Goal: Task Accomplishment & Management: Use online tool/utility

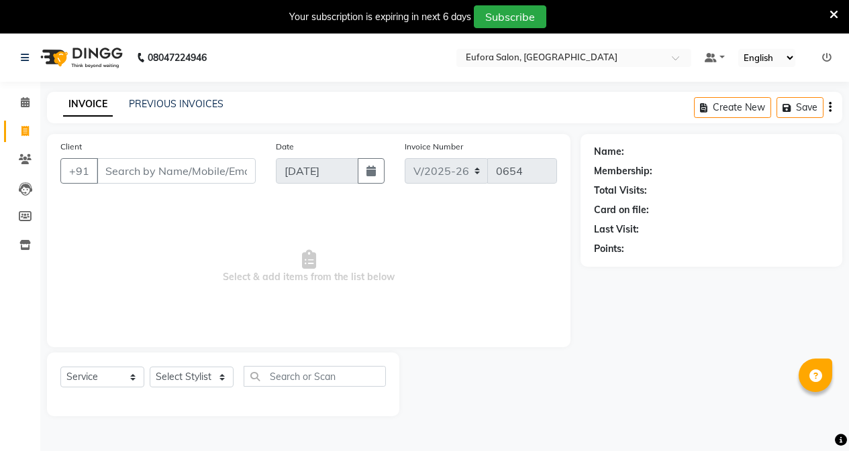
select select "6684"
select select "service"
click at [830, 10] on icon at bounding box center [833, 15] width 9 height 12
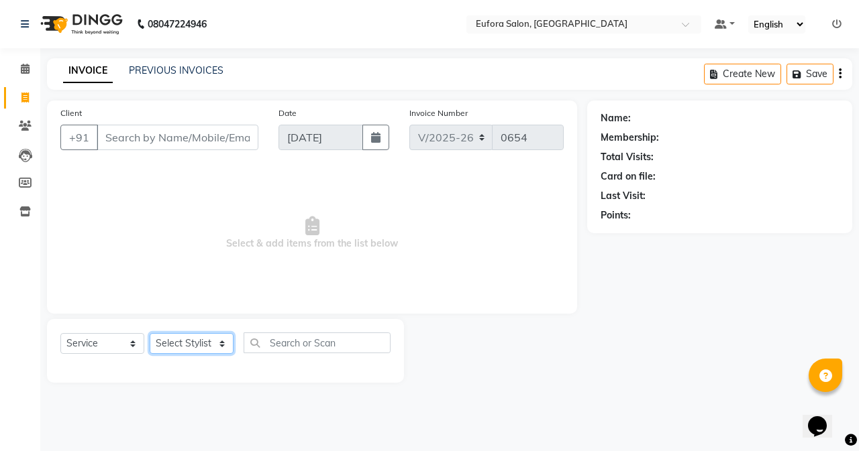
click at [183, 345] on select "Select Stylist [PERSON_NAME] [PERSON_NAME] Gigi [PERSON_NAME] Roshan [PERSON_NA…" at bounding box center [192, 343] width 84 height 21
select select "84471"
click at [150, 333] on select "Select Stylist [PERSON_NAME] [PERSON_NAME] Gigi [PERSON_NAME] Roshan [PERSON_NA…" at bounding box center [192, 343] width 84 height 21
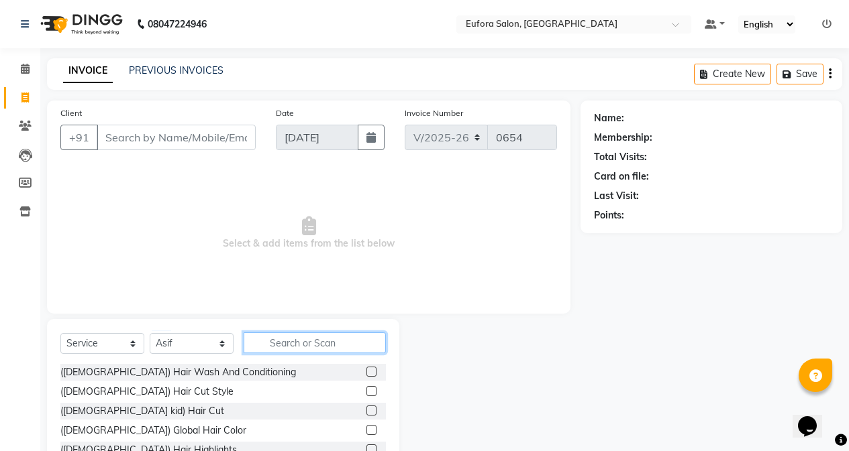
click at [277, 350] on input "text" at bounding box center [314, 343] width 142 height 21
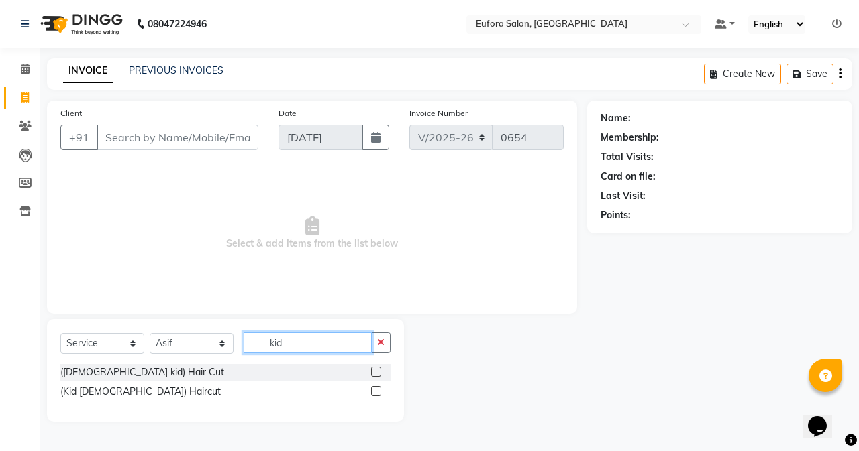
type input "kid"
click at [380, 369] on label at bounding box center [376, 372] width 10 height 10
click at [380, 369] on input "checkbox" at bounding box center [375, 372] width 9 height 9
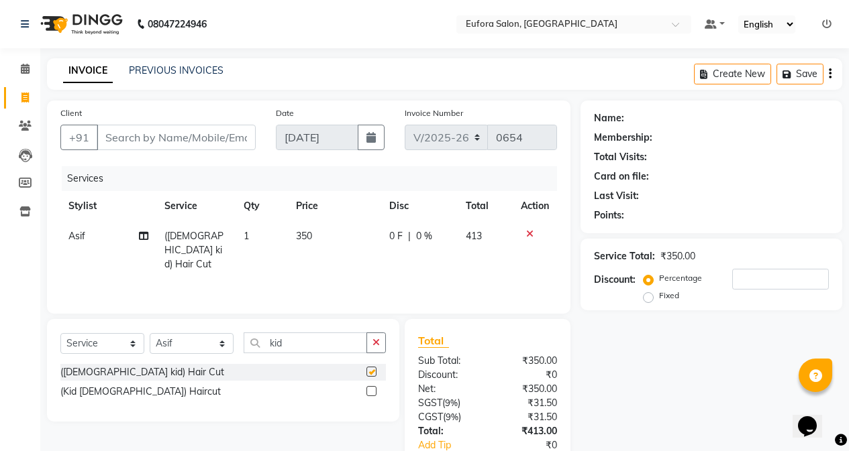
checkbox input "false"
click at [820, 24] on ul "Default Panel My Panel English ENGLISH Español العربية मराठी हिंदी ગુજરાતી தமிழ…" at bounding box center [768, 24] width 140 height 18
click at [829, 30] on link at bounding box center [826, 24] width 9 height 12
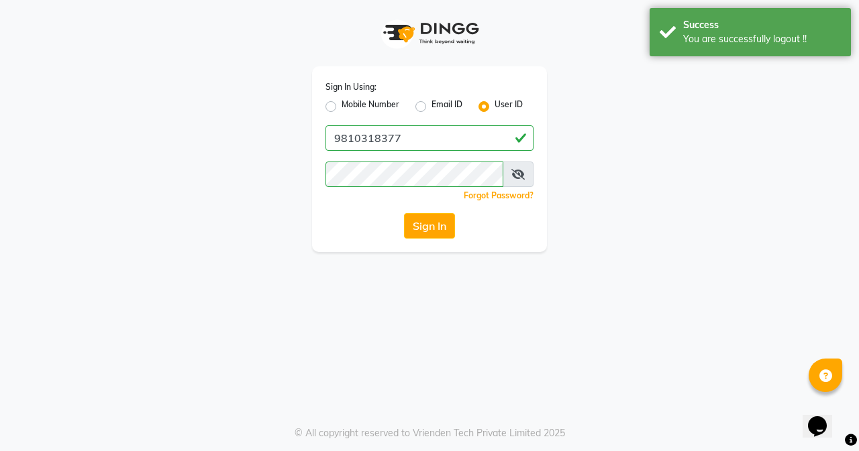
drag, startPoint x: 455, startPoint y: 115, endPoint x: 455, endPoint y: 128, distance: 13.4
click at [455, 118] on div "Sign In Using: Mobile Number Email ID User ID 9810318377 Remember me Forgot Pas…" at bounding box center [429, 159] width 235 height 186
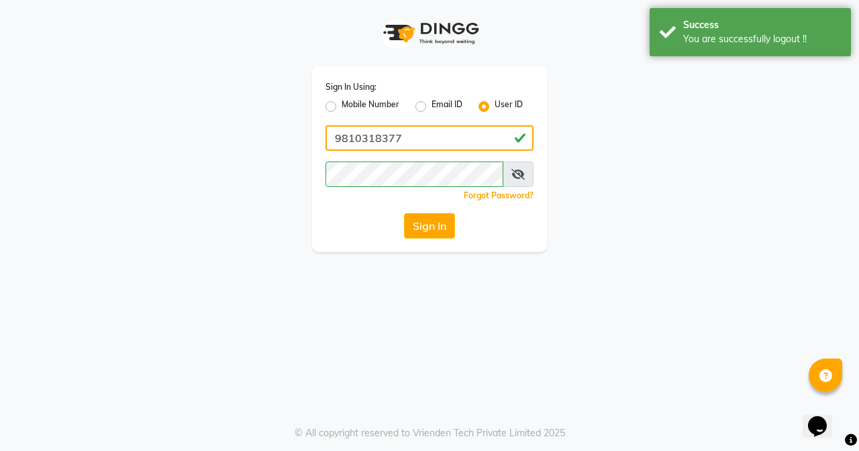
click at [455, 129] on input "9810318377" at bounding box center [429, 137] width 208 height 25
type input "euforasalon"
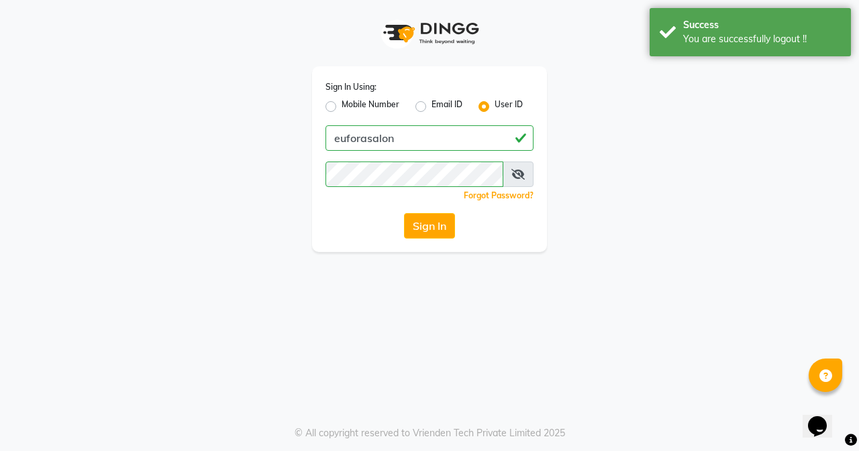
drag, startPoint x: 431, startPoint y: 187, endPoint x: 264, endPoint y: 166, distance: 168.4
click at [264, 166] on div "Sign In Using: Mobile Number Email ID User ID euforasalon Remember me Forgot Pa…" at bounding box center [429, 126] width 765 height 252
click at [313, 170] on div "Sign In Using: Mobile Number Email ID User ID euforasalon Remember me Forgot Pa…" at bounding box center [429, 159] width 235 height 186
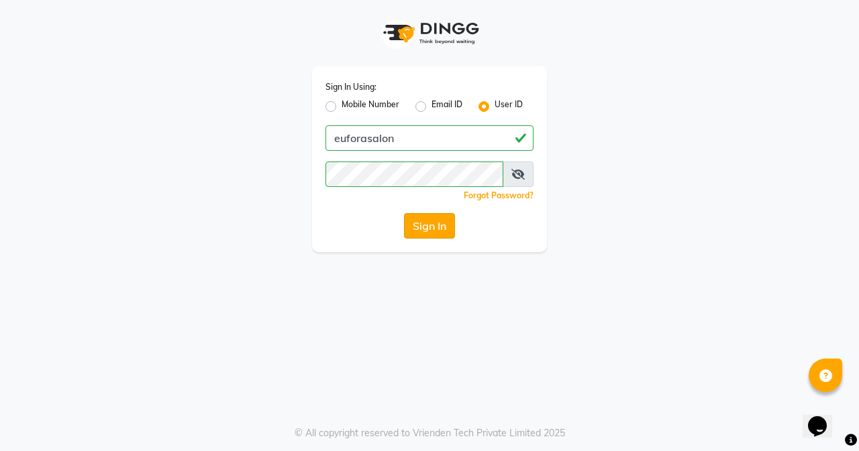
click at [425, 223] on button "Sign In" at bounding box center [429, 225] width 51 height 25
